Goal: Task Accomplishment & Management: Manage account settings

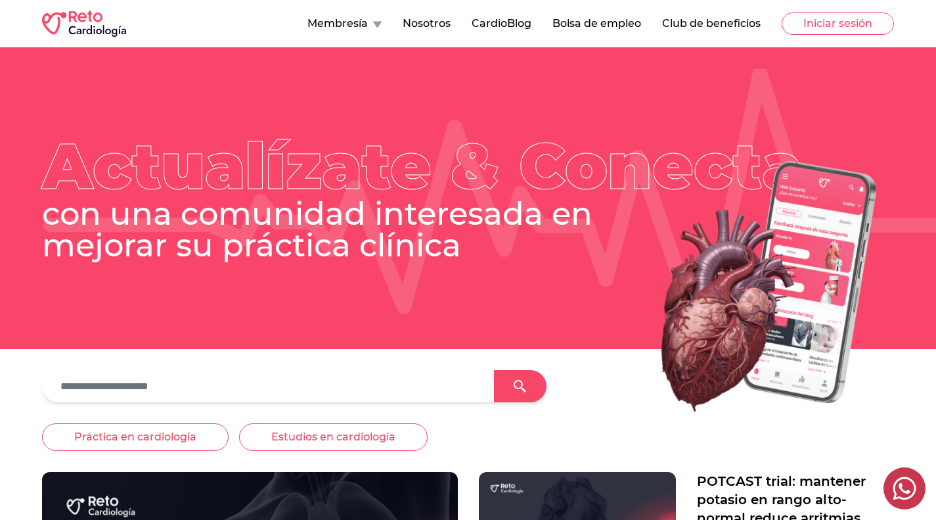
click at [376, 21] on icon at bounding box center [377, 24] width 9 height 7
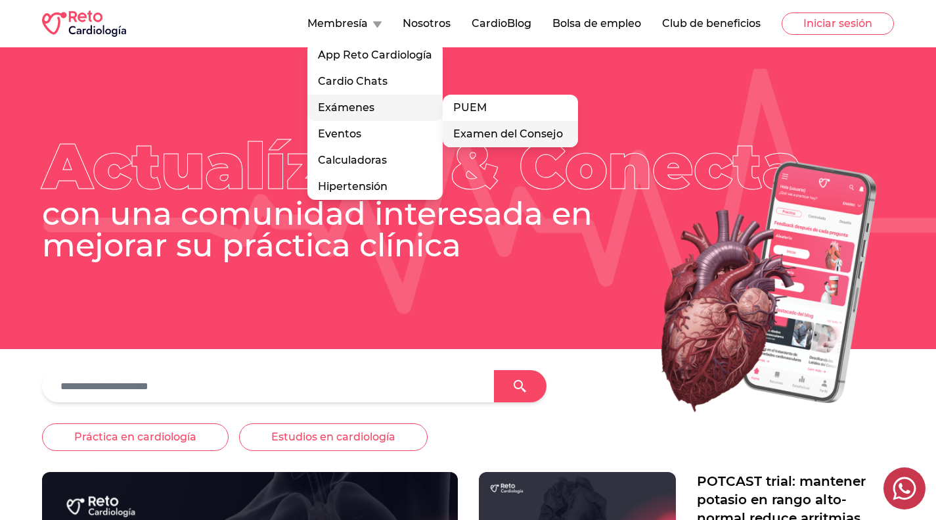
click at [499, 133] on link "Examen del Consejo" at bounding box center [510, 134] width 135 height 26
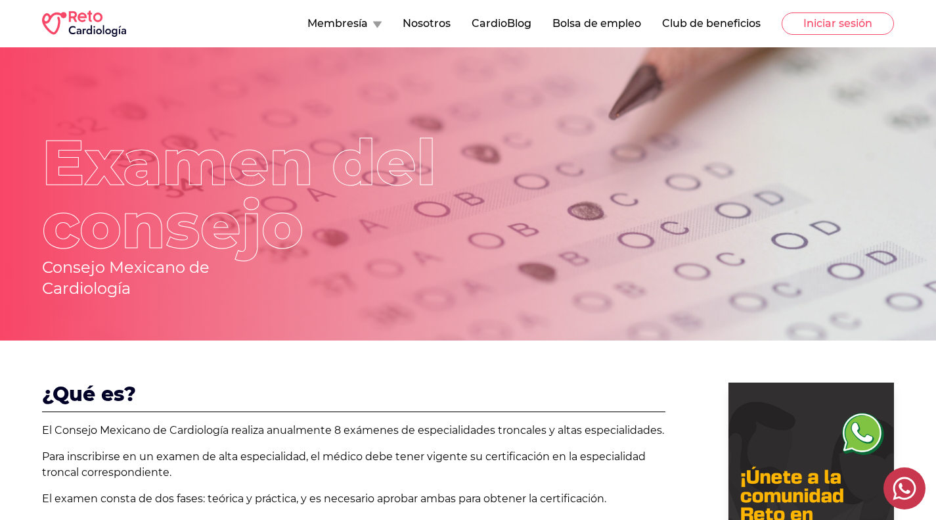
click at [348, 28] on button "Membresía" at bounding box center [345, 24] width 74 height 16
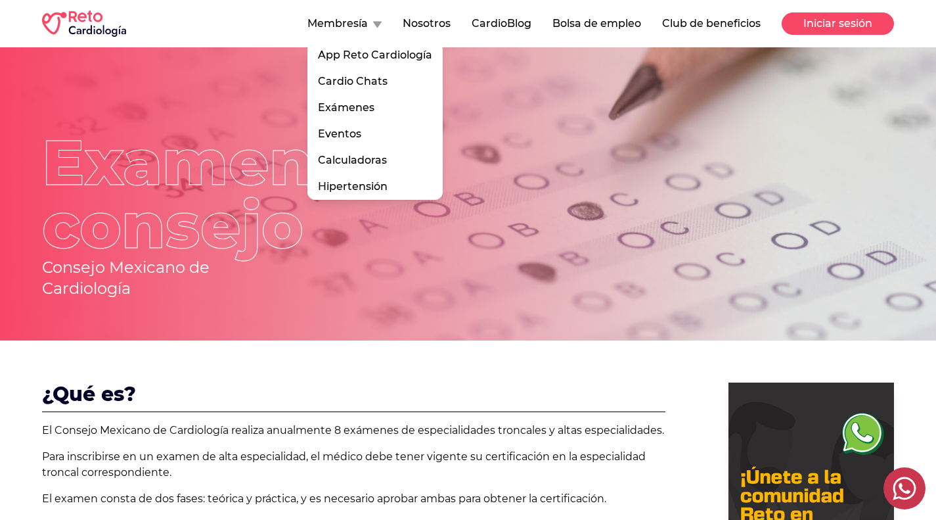
click at [839, 32] on button "Iniciar sesión" at bounding box center [838, 23] width 112 height 22
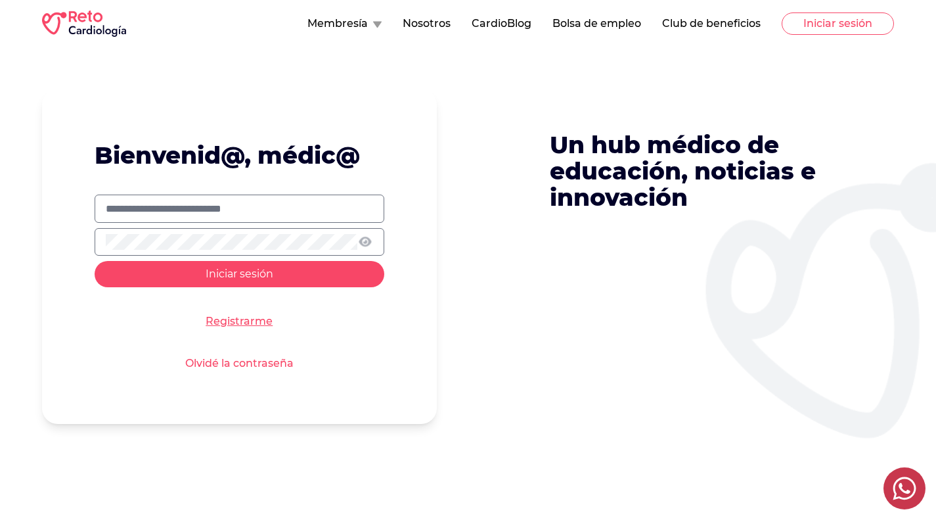
click at [239, 323] on link "Registrarme" at bounding box center [239, 321] width 67 height 16
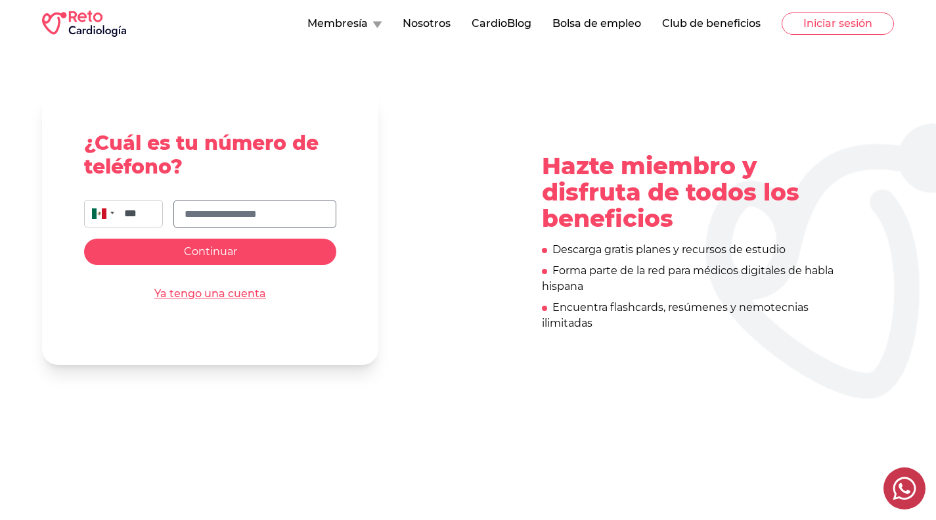
click at [281, 210] on input "text" at bounding box center [255, 214] width 141 height 16
type input "**********"
click at [267, 252] on button "Continuar" at bounding box center [210, 252] width 252 height 26
click at [230, 290] on link "Ya tengo una cuenta" at bounding box center [210, 294] width 112 height 16
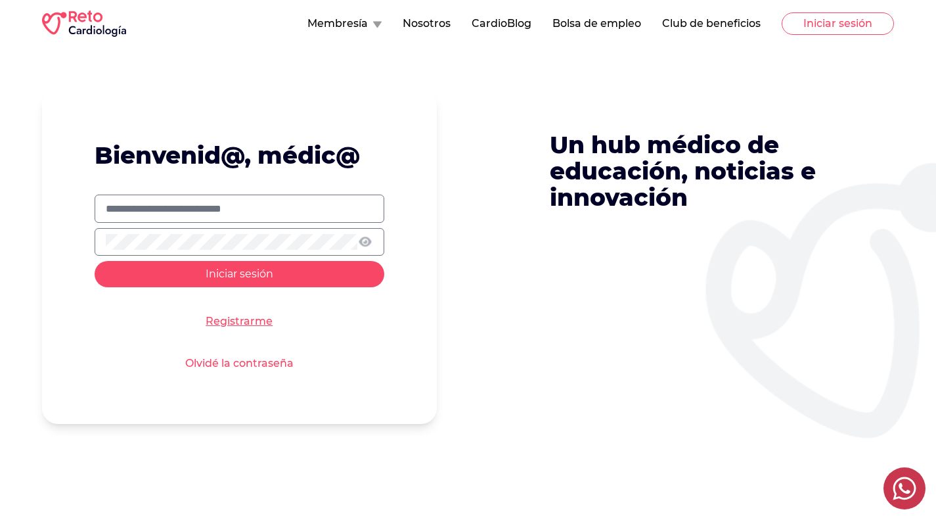
click at [248, 208] on input "text" at bounding box center [239, 209] width 267 height 16
type input "**********"
click at [95, 261] on button "Iniciar sesión" at bounding box center [240, 274] width 290 height 26
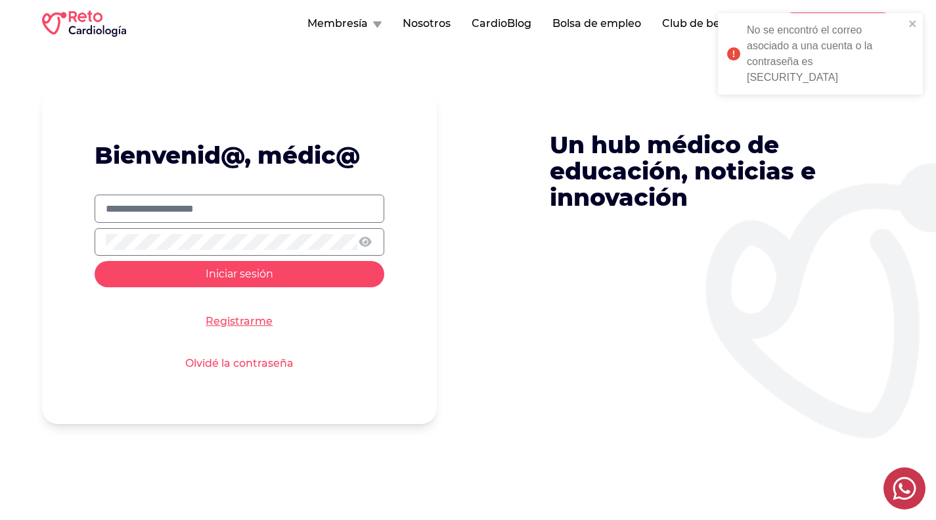
click at [240, 360] on link "Olvidé la contraseña" at bounding box center [239, 364] width 108 height 16
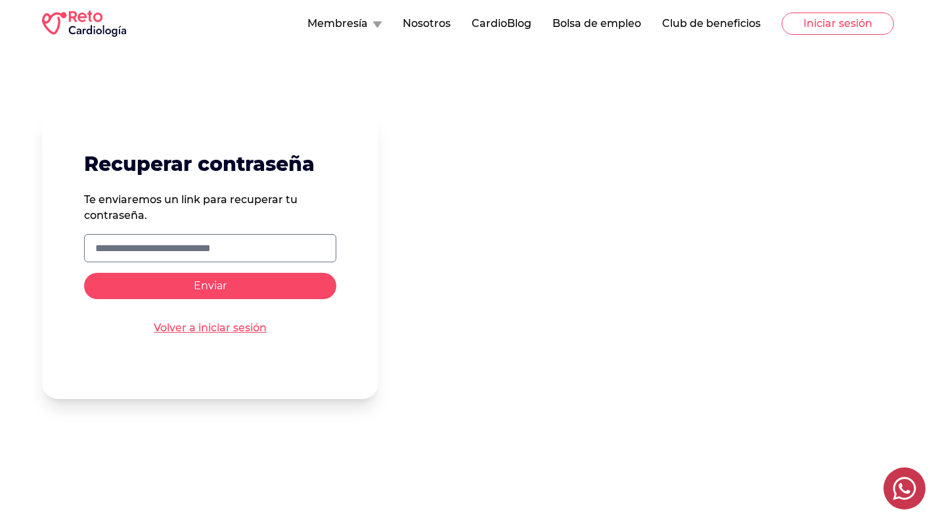
click at [257, 246] on input "text" at bounding box center [210, 249] width 230 height 16
type input "**********"
click at [219, 297] on button "Enviar" at bounding box center [210, 286] width 252 height 26
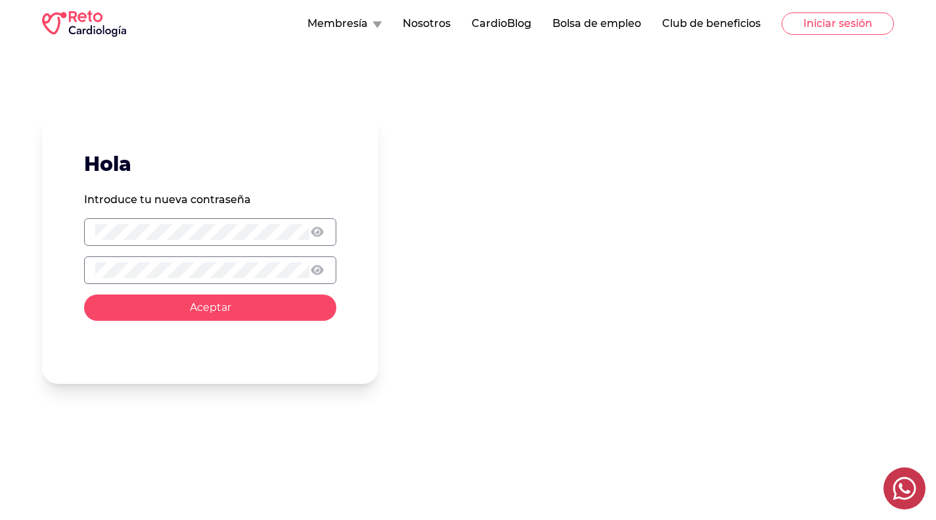
click at [242, 304] on button "Aceptar" at bounding box center [210, 307] width 252 height 26
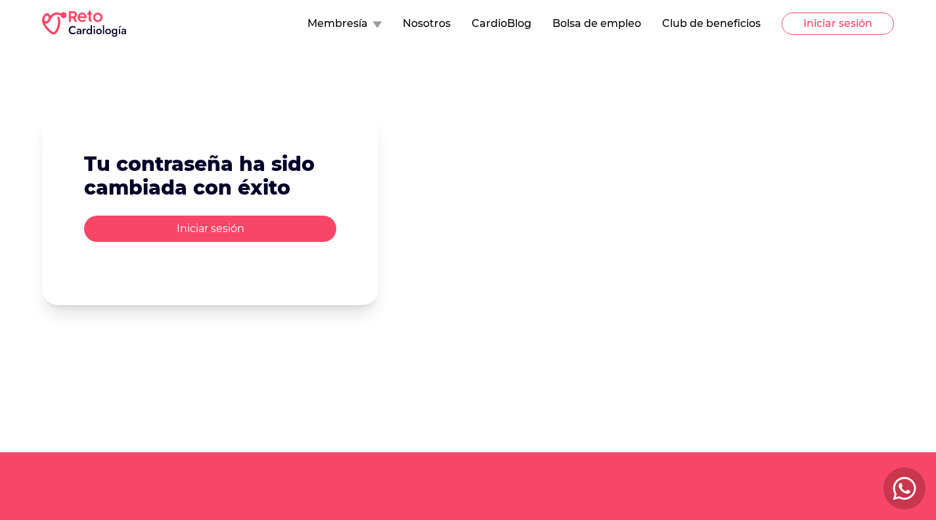
click at [264, 224] on button "Iniciar sesión" at bounding box center [210, 229] width 252 height 26
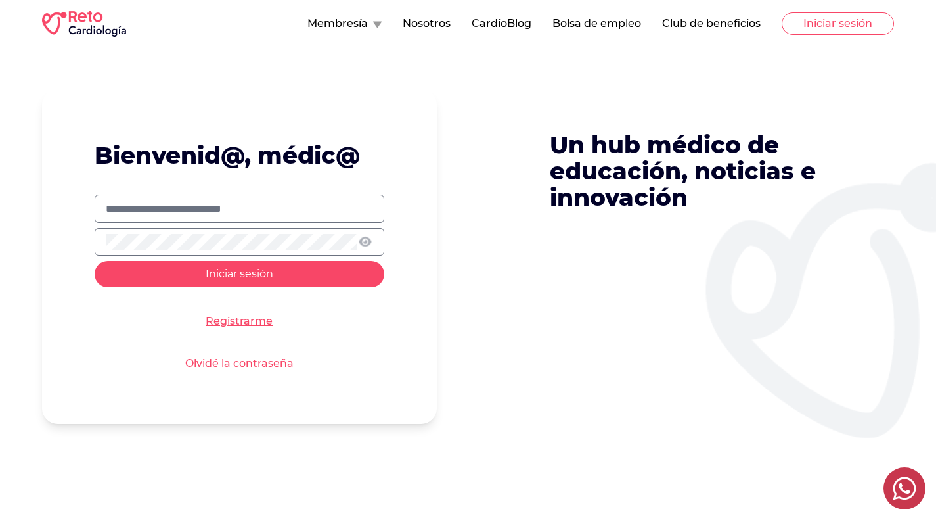
click at [284, 203] on input "text" at bounding box center [239, 209] width 267 height 16
type input "**********"
click at [95, 261] on button "Iniciar sesión" at bounding box center [240, 274] width 290 height 26
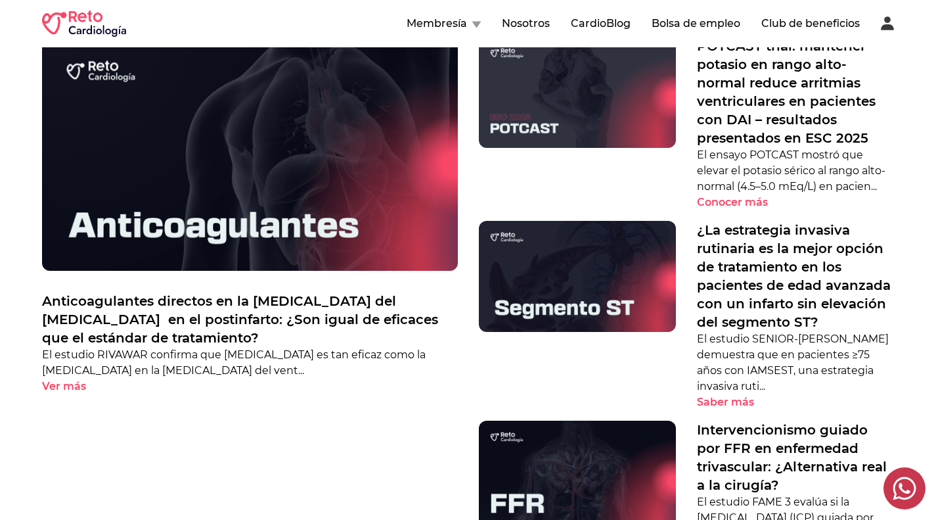
scroll to position [436, 0]
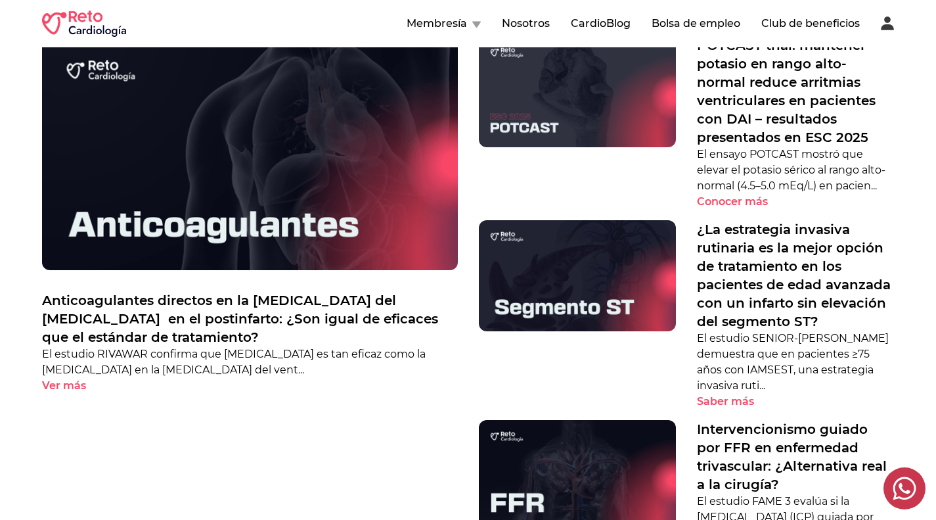
click at [578, 109] on img at bounding box center [577, 91] width 197 height 111
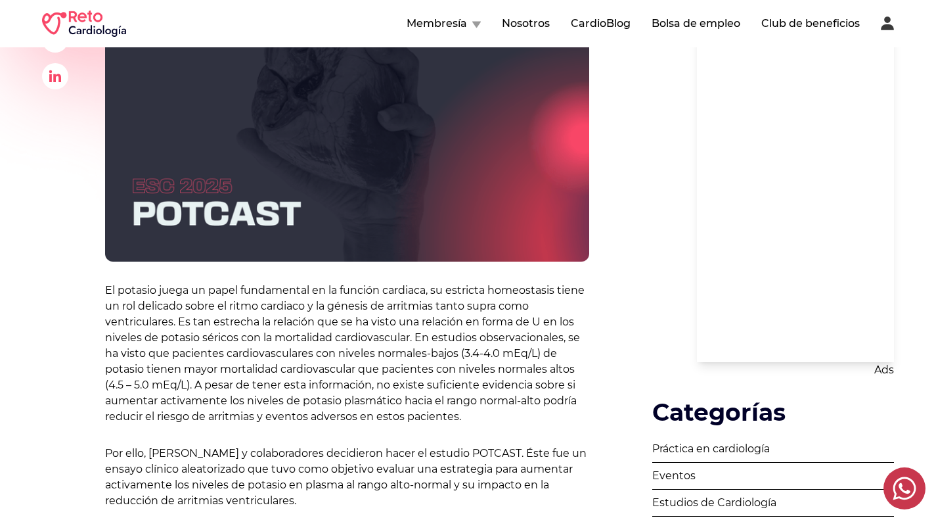
scroll to position [488, 0]
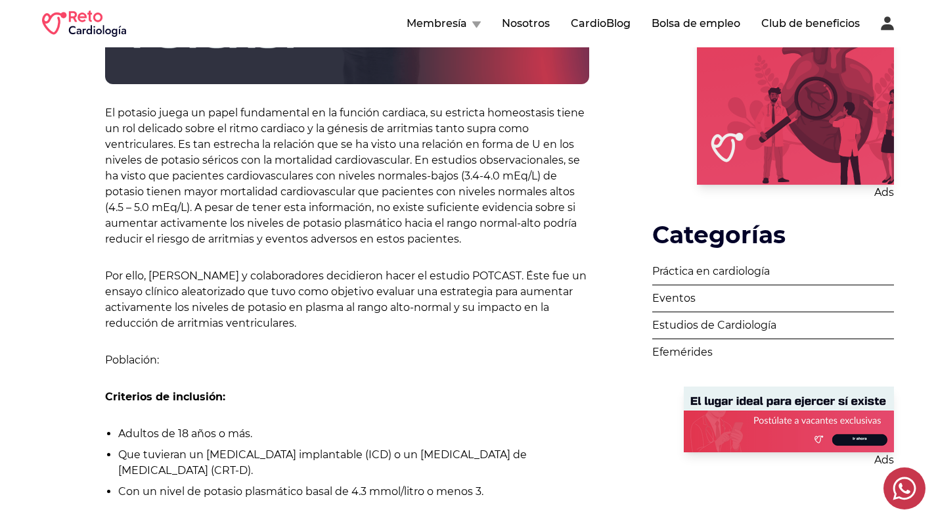
click at [102, 18] on img at bounding box center [84, 24] width 84 height 26
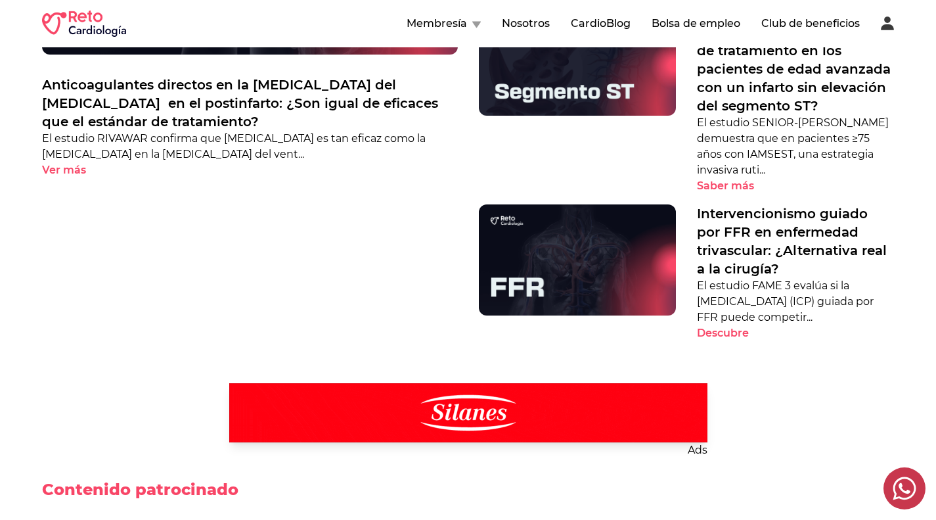
scroll to position [563, 0]
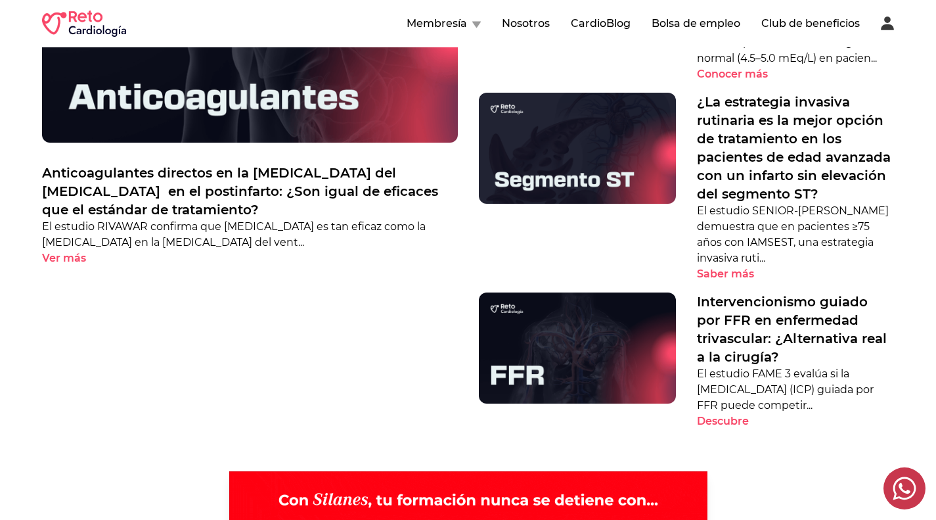
click at [454, 27] on button "Membresía" at bounding box center [444, 24] width 74 height 16
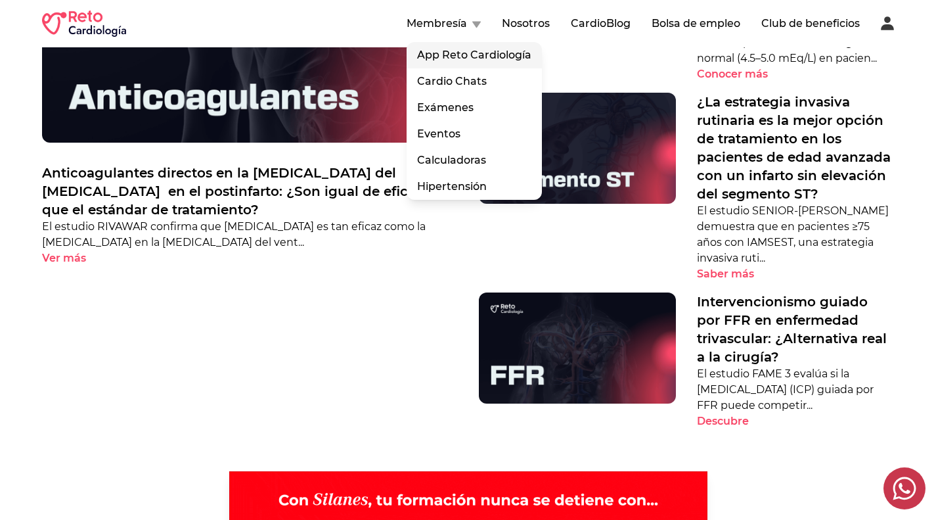
click at [465, 51] on link "App Reto Cardiología" at bounding box center [474, 55] width 135 height 26
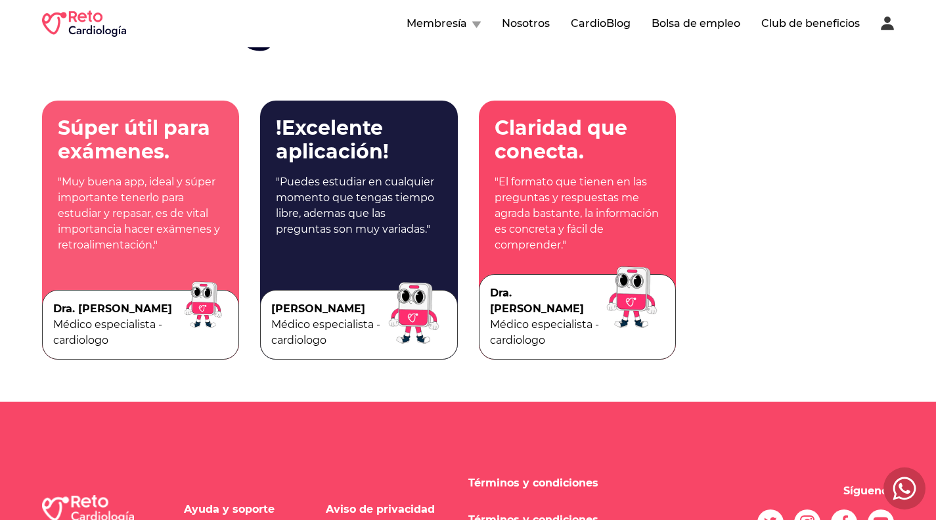
scroll to position [2690, 0]
